Goal: Information Seeking & Learning: Learn about a topic

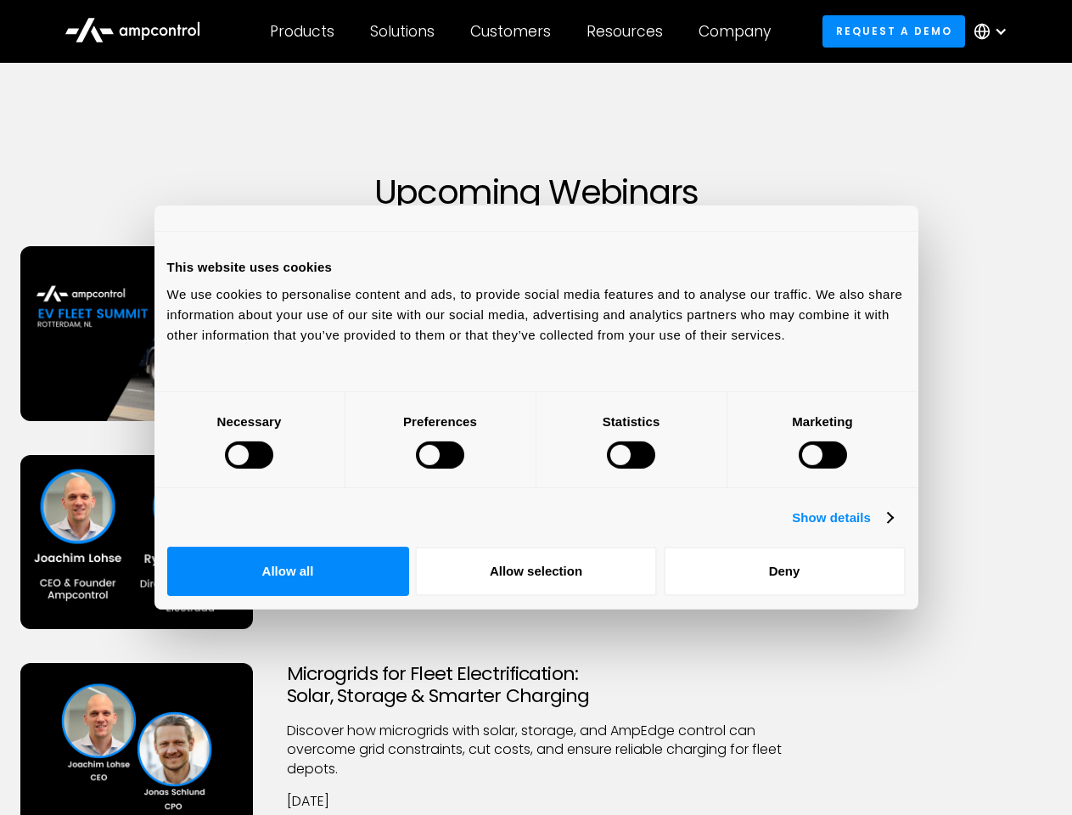
click at [273, 468] on div at bounding box center [249, 454] width 48 height 27
click at [892, 528] on link "Show details" at bounding box center [842, 517] width 100 height 20
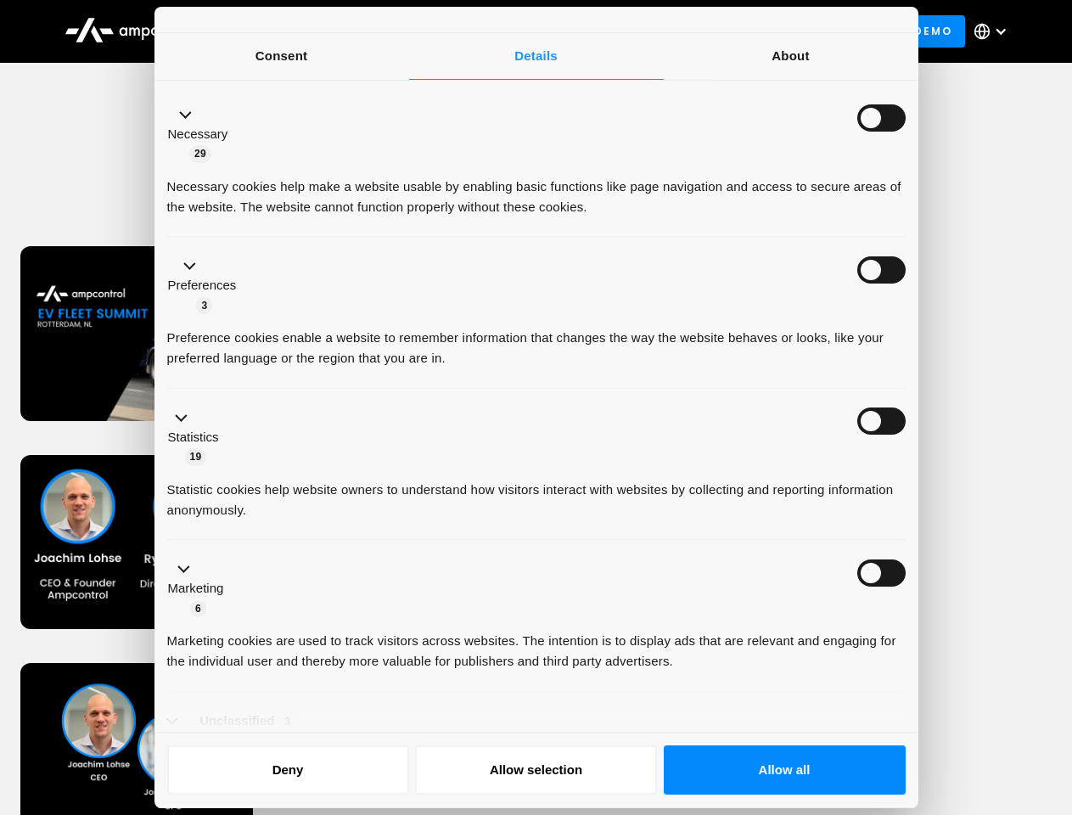
click at [913, 592] on ul "Necessary 29 Necessary cookies help make a website usable by enabling basic fun…" at bounding box center [536, 435] width 754 height 699
click at [938, 648] on div "Achieving TCO Parity in Fleet Electrification Discover how to model key cost dr…" at bounding box center [536, 559] width 1066 height 209
click at [938, 704] on div "Microgrids for Fleet Electrification: Solar, Storage & Smarter Charging Discove…" at bounding box center [536, 776] width 1066 height 227
click at [522, 31] on div "Customers" at bounding box center [510, 31] width 81 height 19
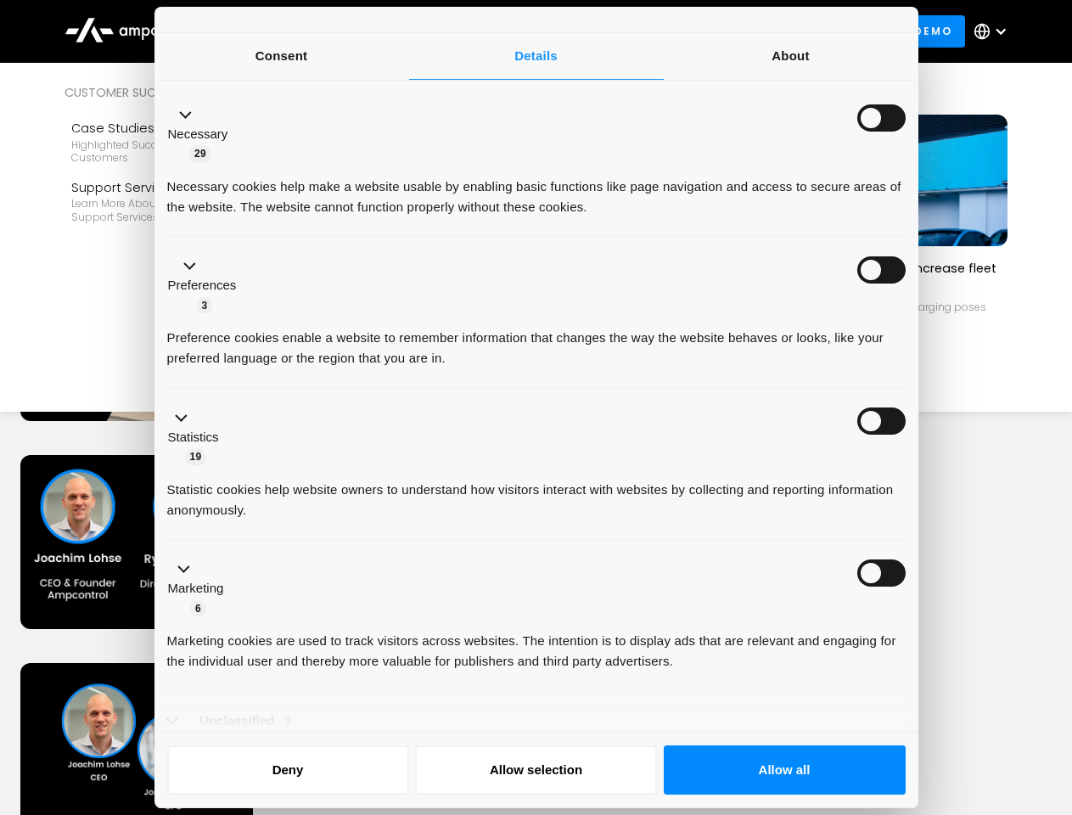
click at [301, 31] on div "Products" at bounding box center [302, 31] width 64 height 19
